Goal: Transaction & Acquisition: Purchase product/service

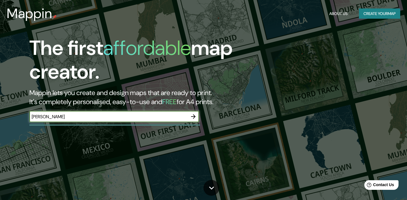
type input "[PERSON_NAME]"
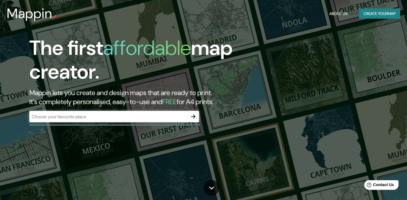
click at [194, 117] on icon "button" at bounding box center [193, 116] width 7 height 7
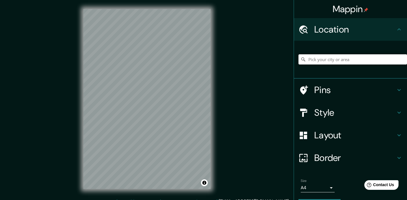
click at [334, 58] on input "Pick your city or area" at bounding box center [352, 59] width 109 height 10
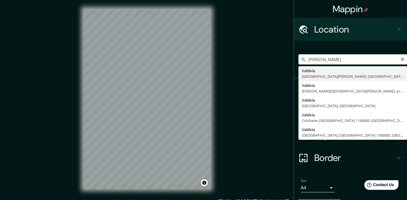
type input "[PERSON_NAME], [GEOGRAPHIC_DATA][PERSON_NAME], [GEOGRAPHIC_DATA]"
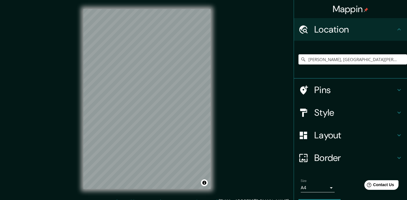
click at [402, 87] on icon at bounding box center [399, 89] width 7 height 7
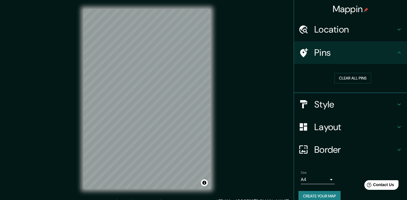
click at [398, 105] on icon at bounding box center [398, 104] width 3 height 2
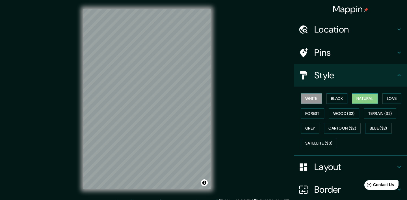
click at [363, 99] on button "Natural" at bounding box center [365, 98] width 26 height 10
click at [391, 99] on button "Love" at bounding box center [391, 98] width 19 height 10
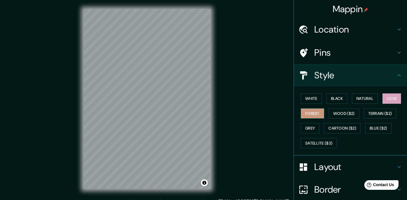
click at [313, 110] on button "Forest" at bounding box center [312, 113] width 23 height 10
click at [346, 112] on button "Wood ($2)" at bounding box center [344, 113] width 31 height 10
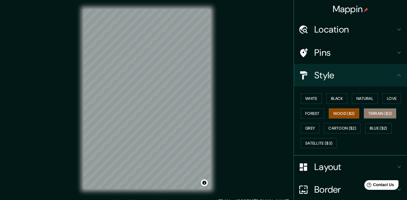
click at [383, 116] on button "Terrain ($2)" at bounding box center [380, 113] width 33 height 10
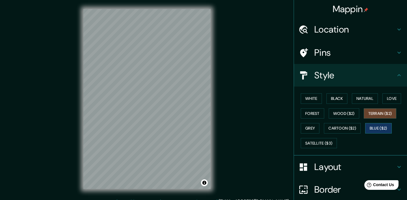
click at [379, 129] on button "Blue ($2)" at bounding box center [378, 128] width 27 height 10
click at [355, 126] on button "Cartoon ($2)" at bounding box center [342, 128] width 37 height 10
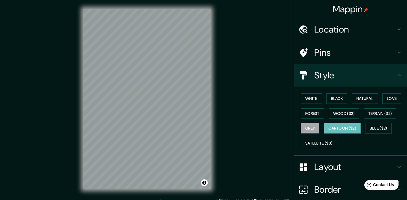
click at [308, 128] on button "Grey" at bounding box center [310, 128] width 19 height 10
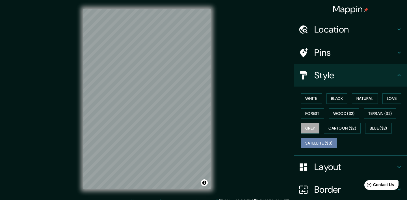
click at [314, 143] on button "Satellite ($3)" at bounding box center [319, 143] width 36 height 10
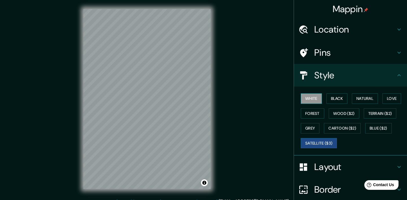
click at [316, 100] on button "White" at bounding box center [311, 98] width 21 height 10
click at [353, 99] on button "Natural" at bounding box center [365, 98] width 26 height 10
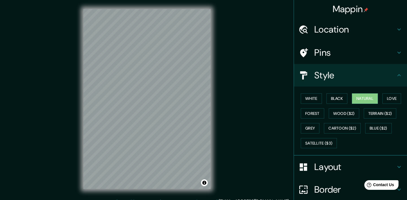
click at [399, 168] on icon at bounding box center [399, 166] width 7 height 7
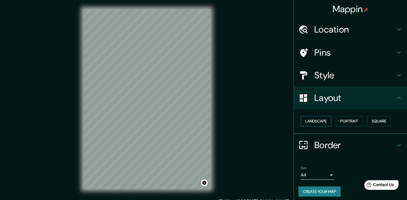
click at [312, 121] on button "Landscape" at bounding box center [316, 121] width 31 height 10
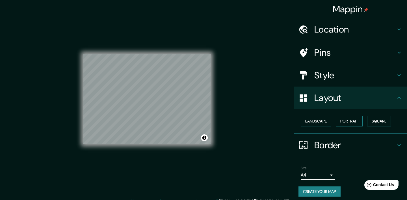
click at [349, 121] on button "Portrait" at bounding box center [349, 121] width 27 height 10
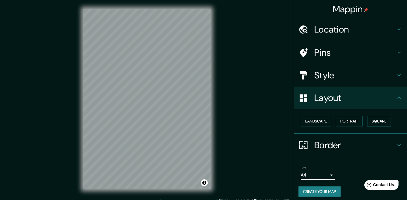
click at [379, 122] on button "Square" at bounding box center [379, 121] width 24 height 10
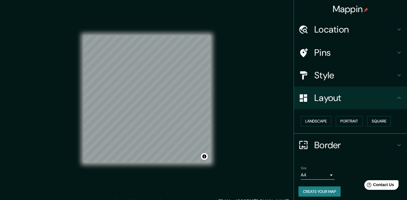
scroll to position [3, 0]
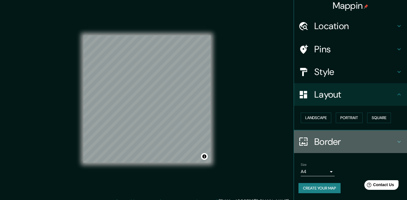
click at [399, 141] on icon at bounding box center [399, 141] width 7 height 7
